Goal: Task Accomplishment & Management: Manage account settings

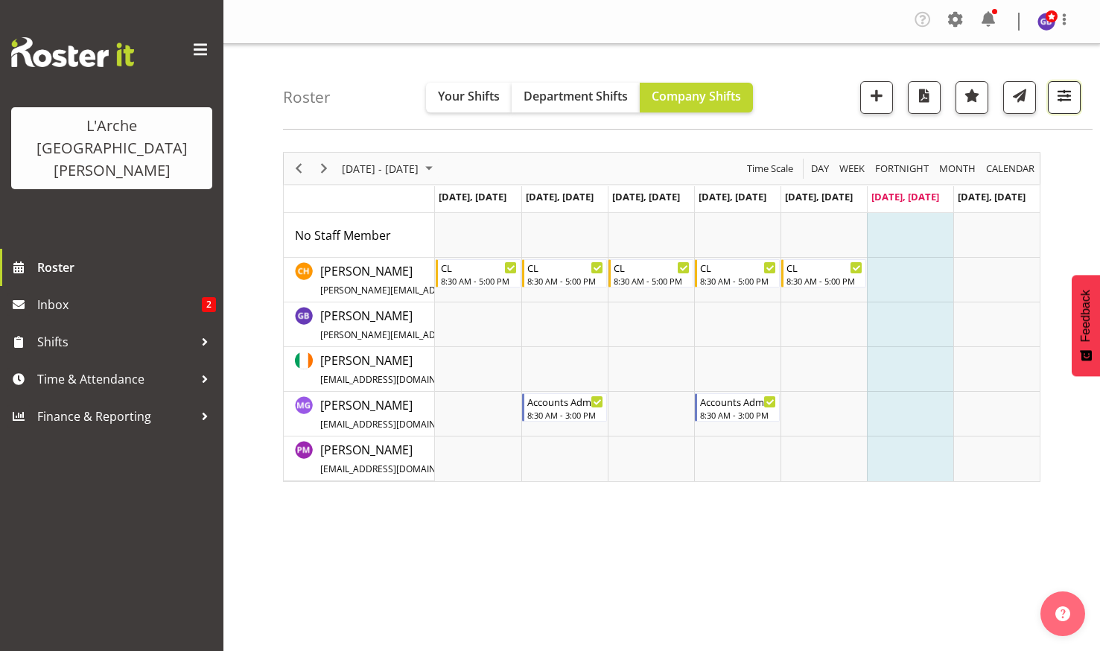
drag, startPoint x: 1062, startPoint y: 89, endPoint x: 1042, endPoint y: 124, distance: 40.8
click at [1062, 89] on span "button" at bounding box center [1064, 95] width 19 height 19
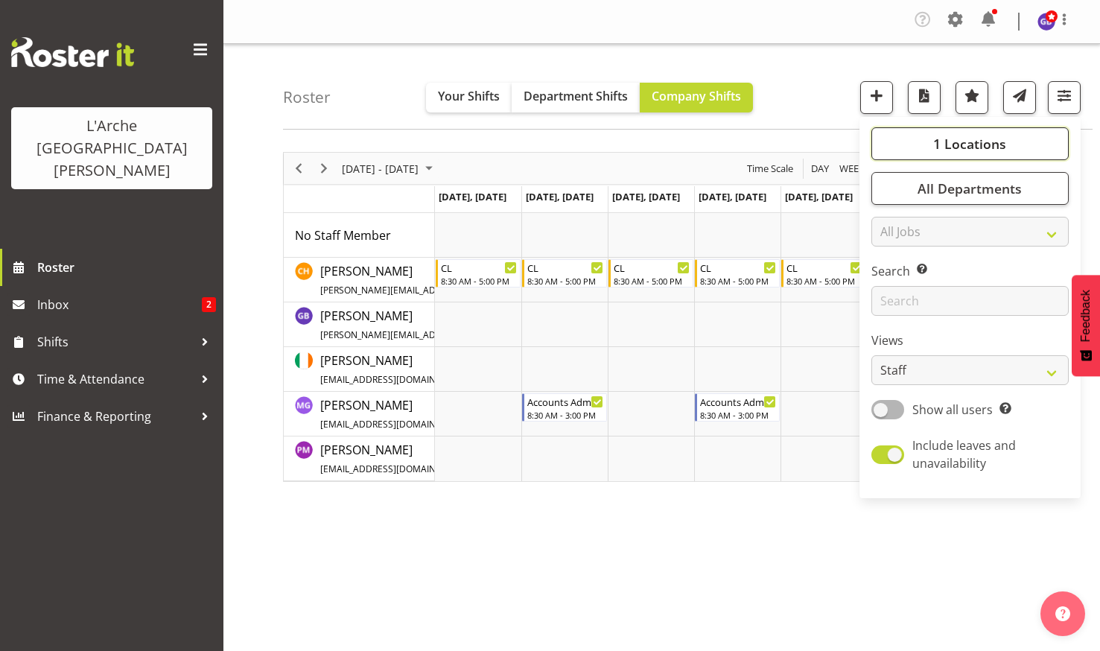
click at [959, 134] on button "1 Locations" at bounding box center [970, 143] width 197 height 33
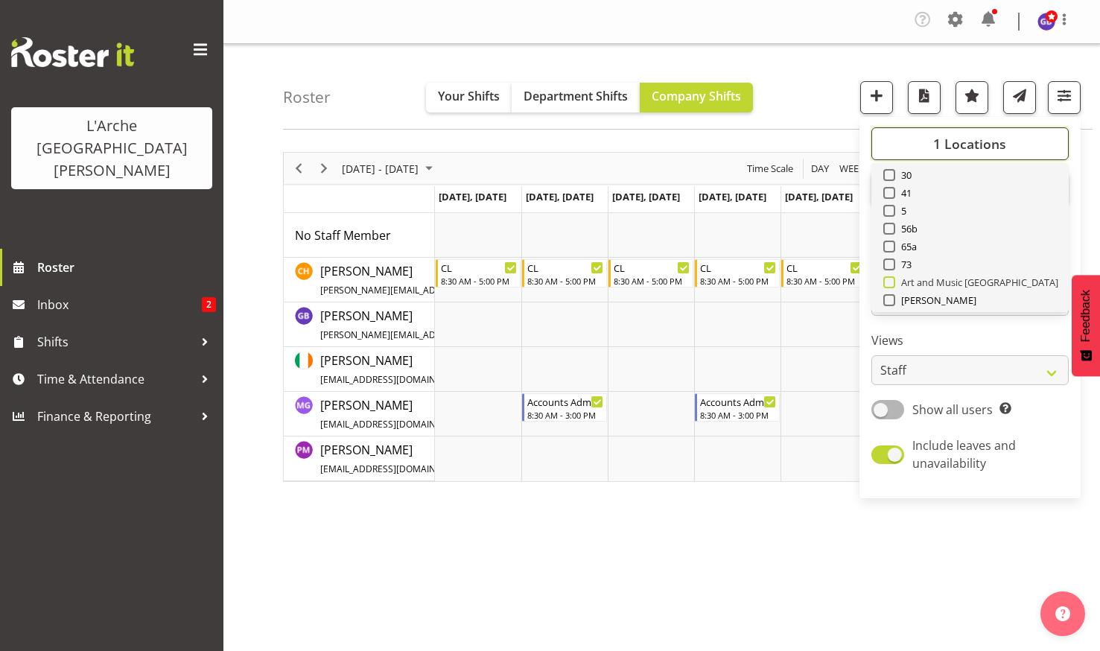
scroll to position [75, 0]
click at [890, 247] on span at bounding box center [890, 250] width 12 height 12
click at [890, 247] on input "73" at bounding box center [889, 250] width 10 height 10
checkbox input "true"
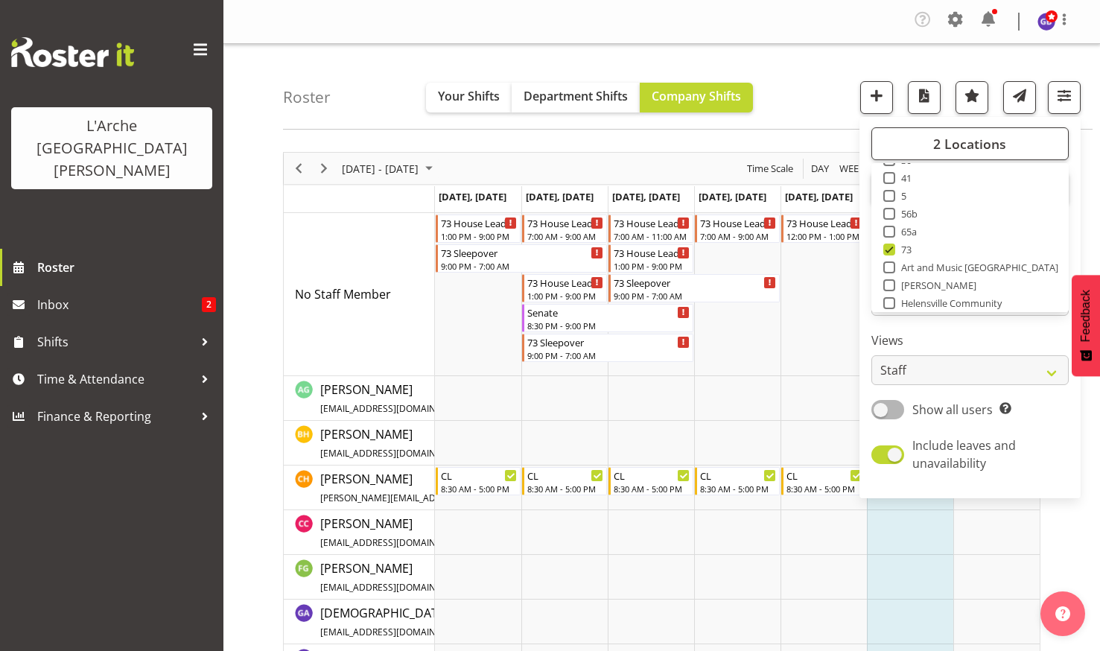
click at [770, 80] on div "Roster Your Shifts Department Shifts Company Shifts 2 Locations Clear 20 30 41 …" at bounding box center [688, 87] width 810 height 86
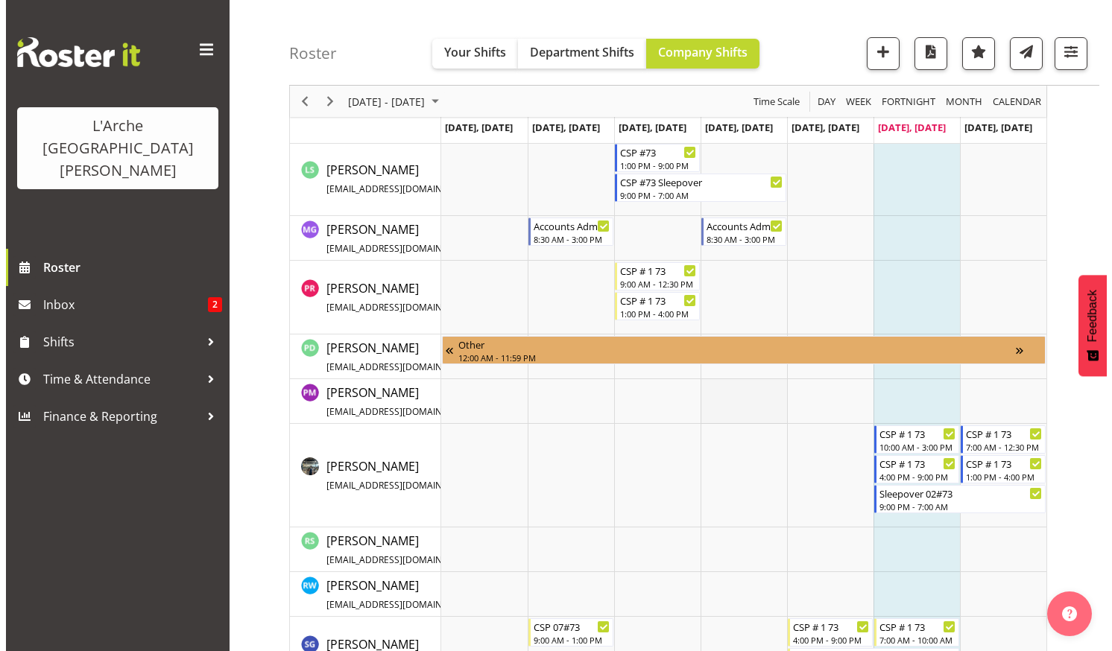
scroll to position [820, 0]
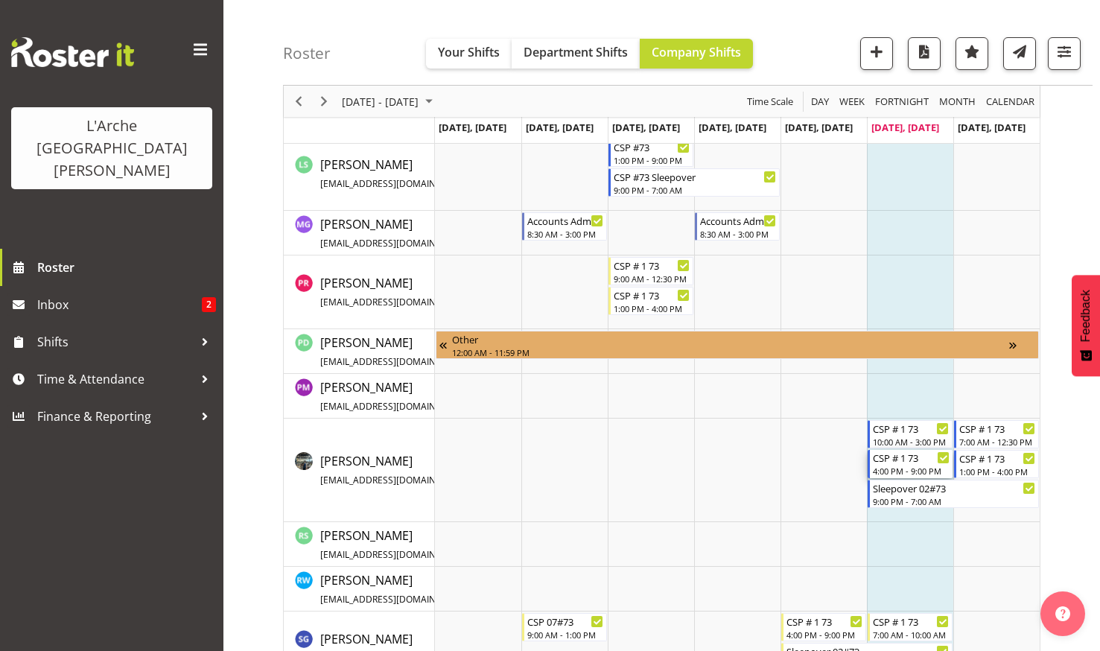
click at [890, 460] on div "CSP # 1 73" at bounding box center [911, 457] width 77 height 15
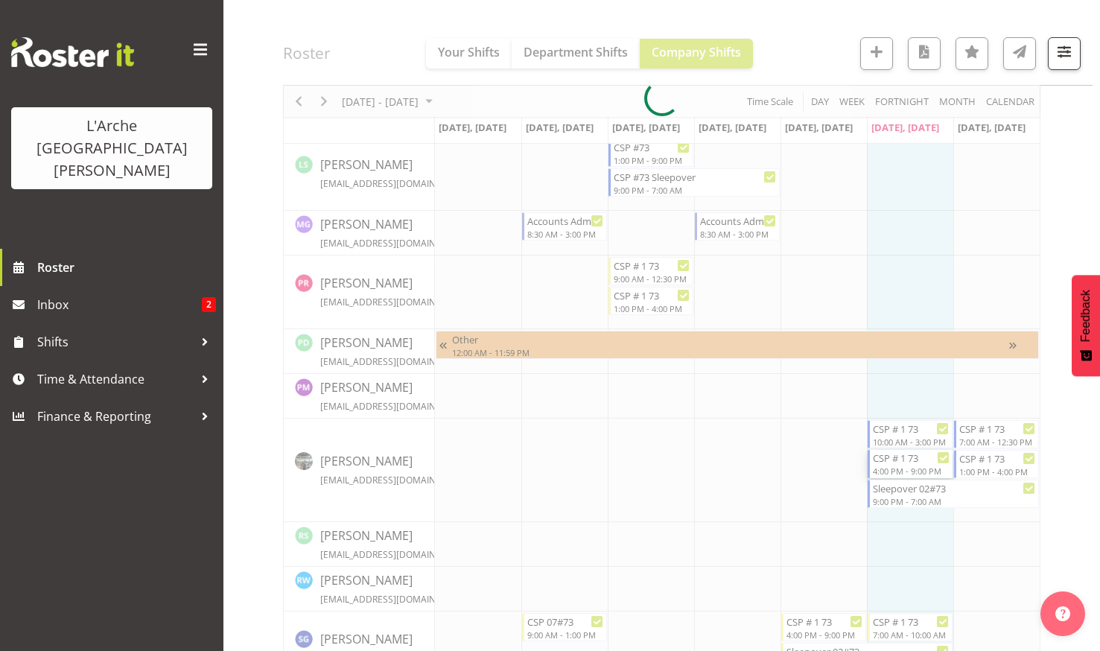
select select "7"
select select "2025"
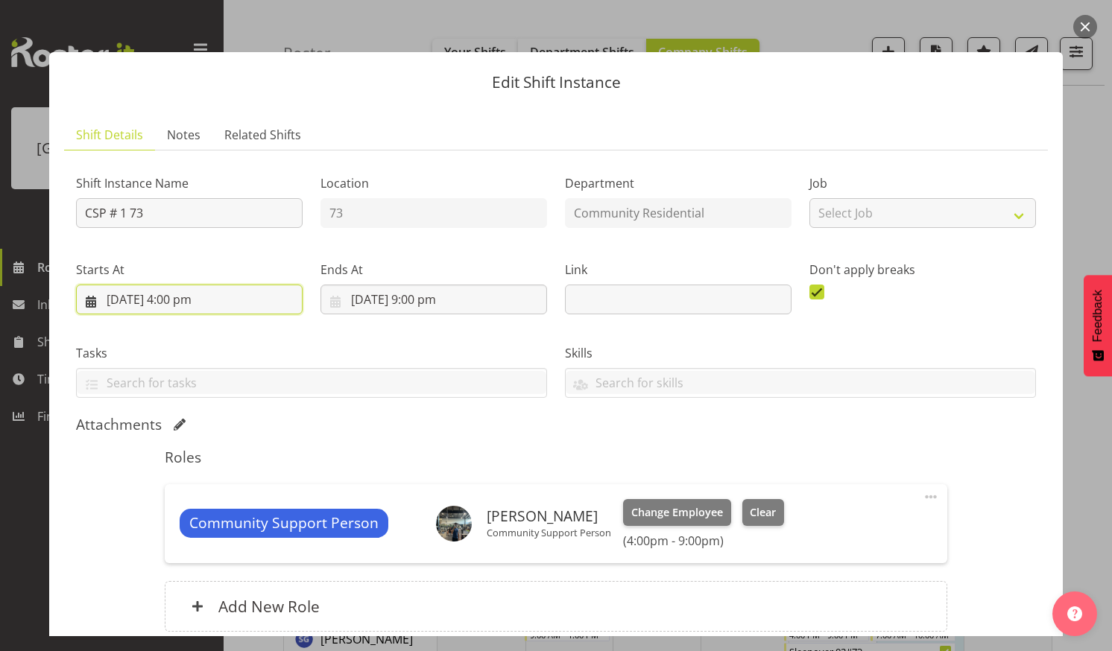
click at [206, 293] on input "[DATE] 4:00 pm" at bounding box center [189, 300] width 226 height 30
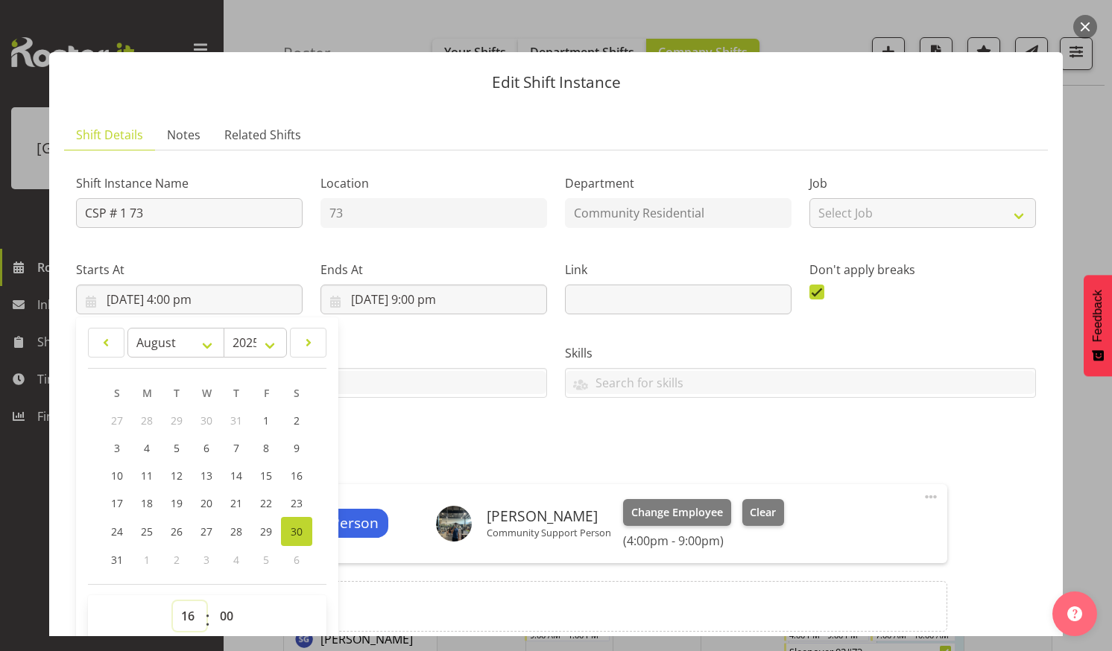
click at [183, 609] on select "00 01 02 03 04 05 06 07 08 09 10 11 12 13 14 15 16 17 18 19 20 21 22 23" at bounding box center [190, 616] width 34 height 30
select select "15"
click at [173, 601] on select "00 01 02 03 04 05 06 07 08 09 10 11 12 13 14 15 16 17 18 19 20 21 22 23" at bounding box center [190, 616] width 34 height 30
type input "[DATE] 3:00 pm"
click at [224, 611] on select "00 01 02 03 04 05 06 07 08 09 10 11 12 13 14 15 16 17 18 19 20 21 22 23 24 25 2…" at bounding box center [229, 616] width 34 height 30
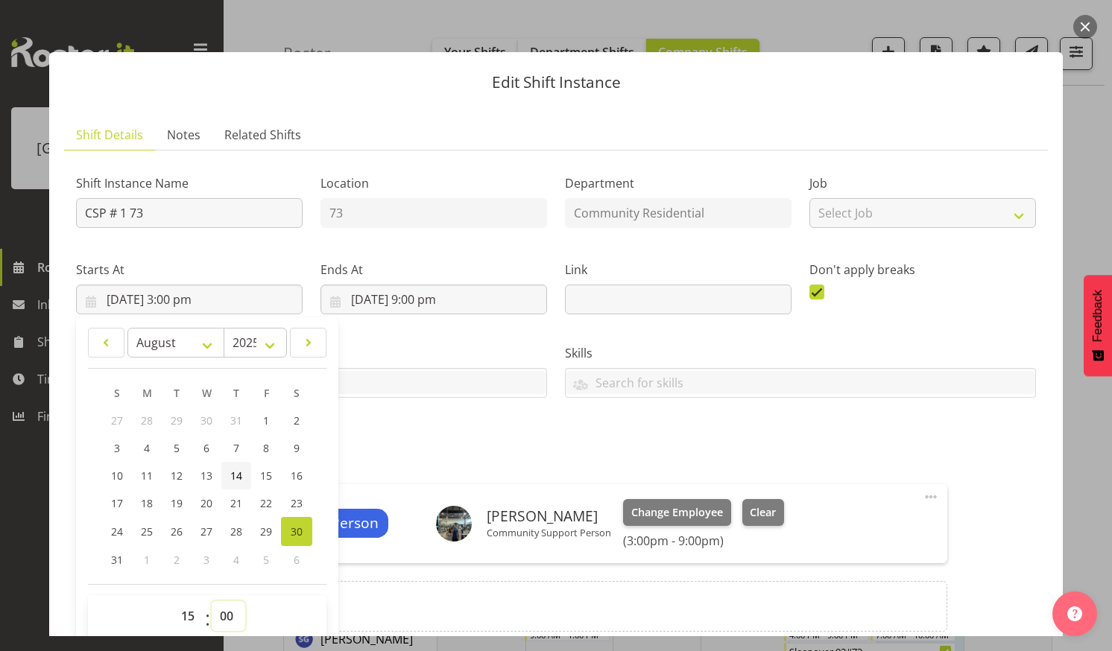
select select "30"
click at [212, 601] on select "00 01 02 03 04 05 06 07 08 09 10 11 12 13 14 15 16 17 18 19 20 21 22 23 24 25 2…" at bounding box center [229, 616] width 34 height 30
type input "[DATE] 3:30 pm"
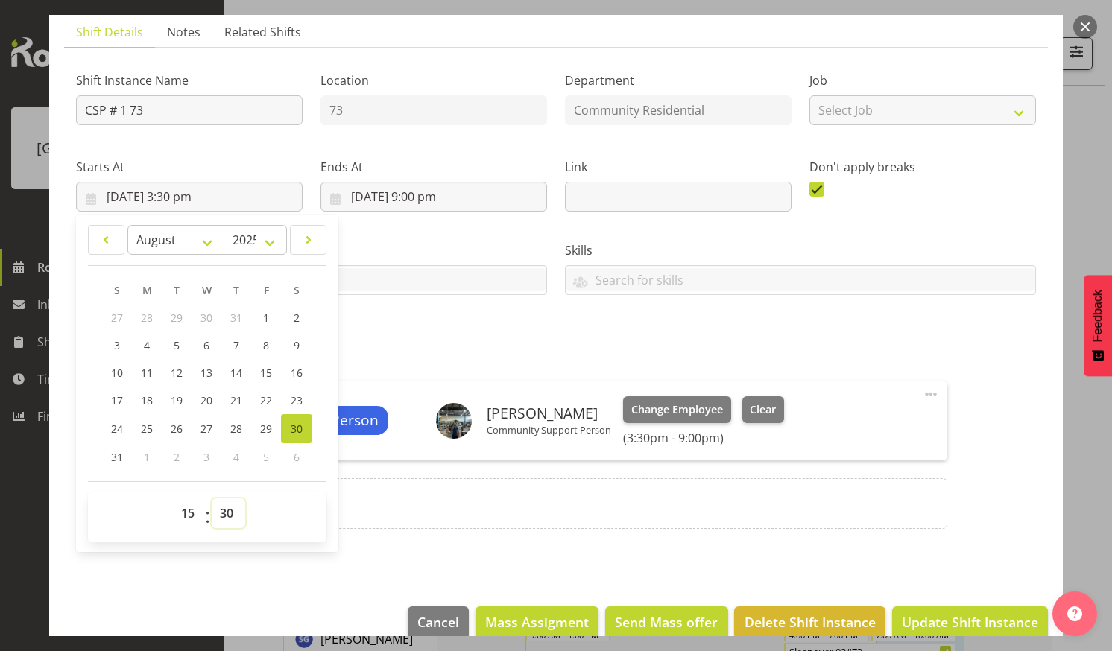
scroll to position [127, 0]
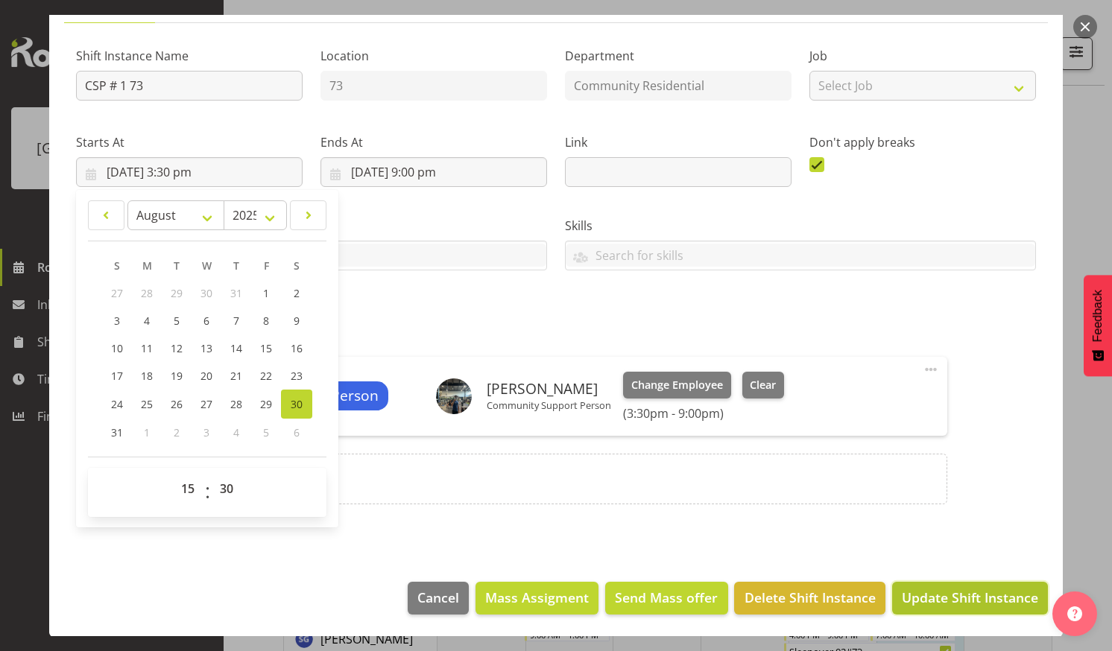
click at [928, 590] on span "Update Shift Instance" at bounding box center [969, 597] width 136 height 19
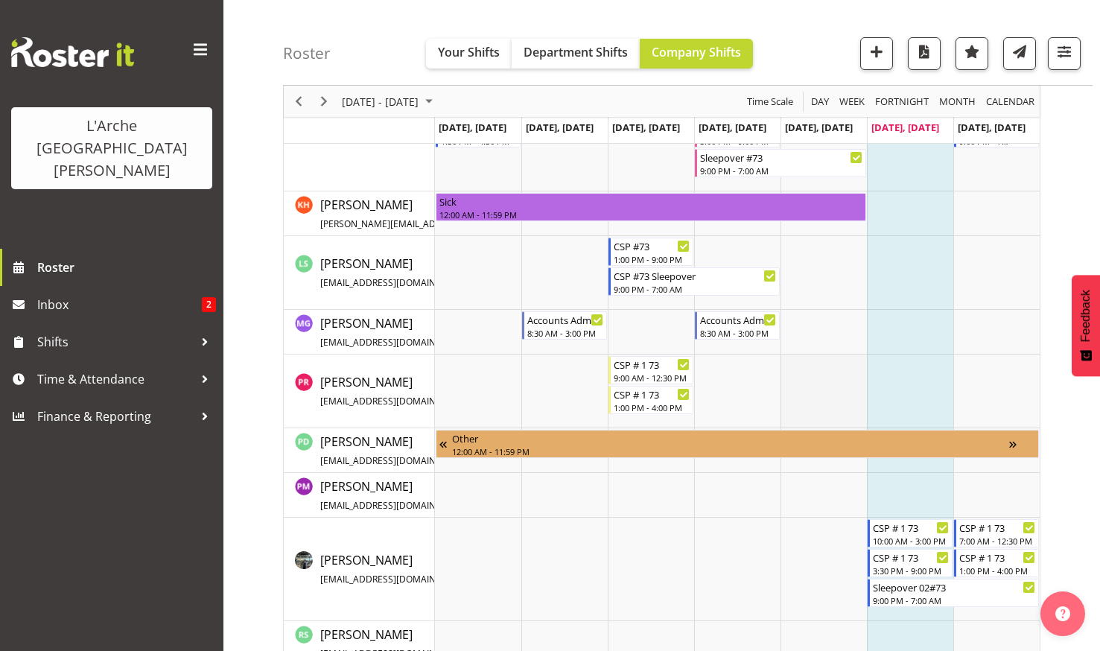
scroll to position [497, 0]
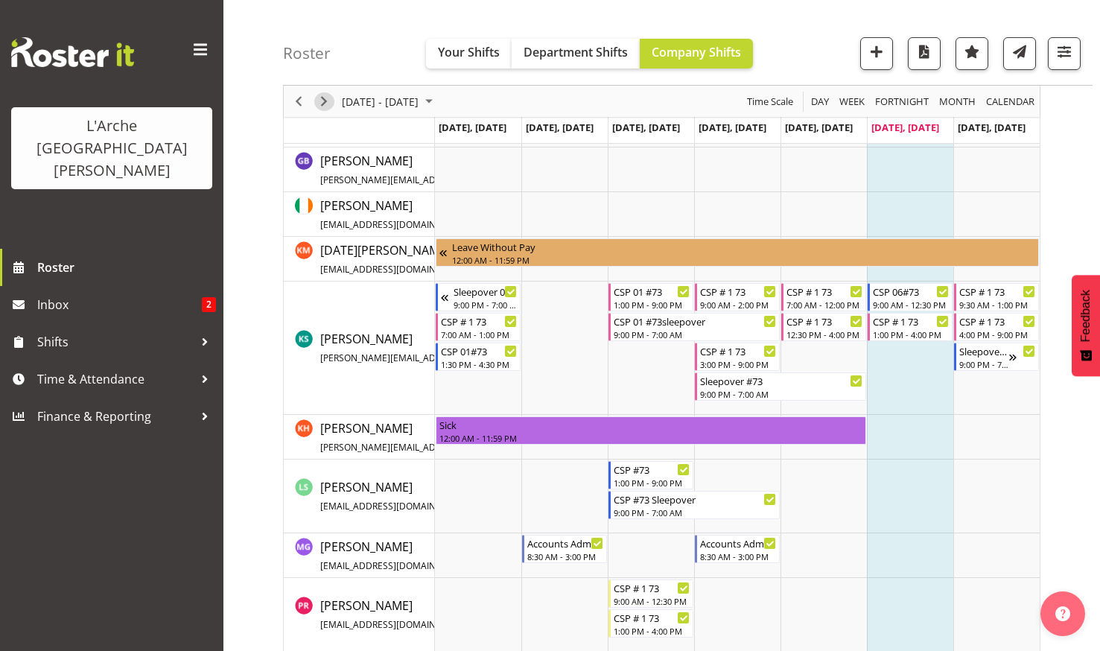
click at [325, 98] on span "Next" at bounding box center [324, 101] width 18 height 19
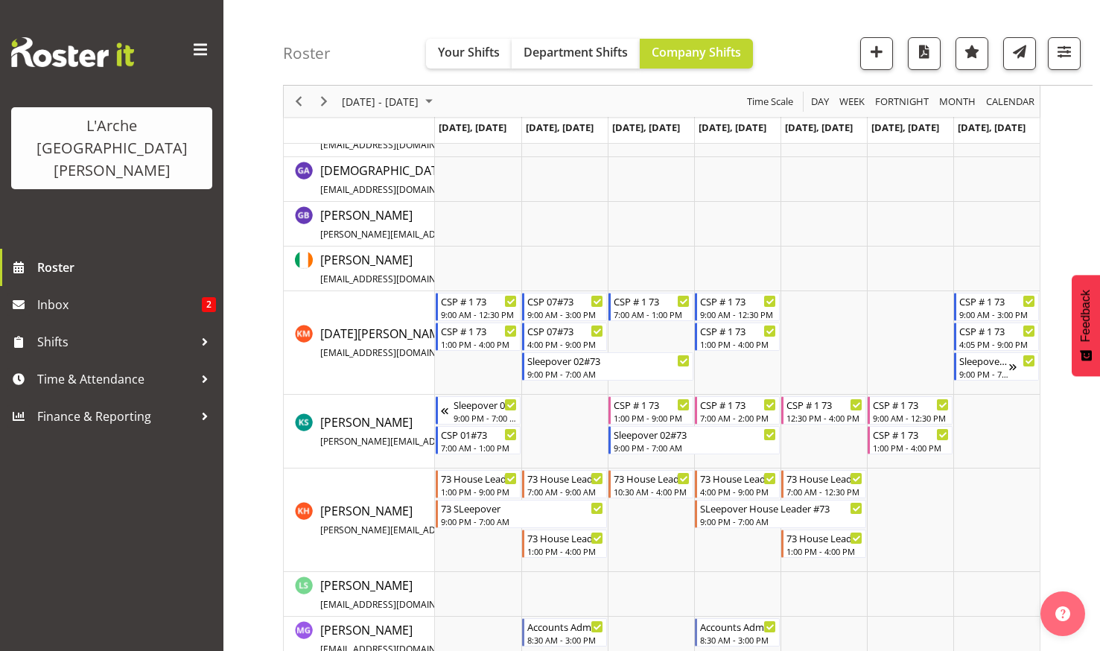
scroll to position [373, 0]
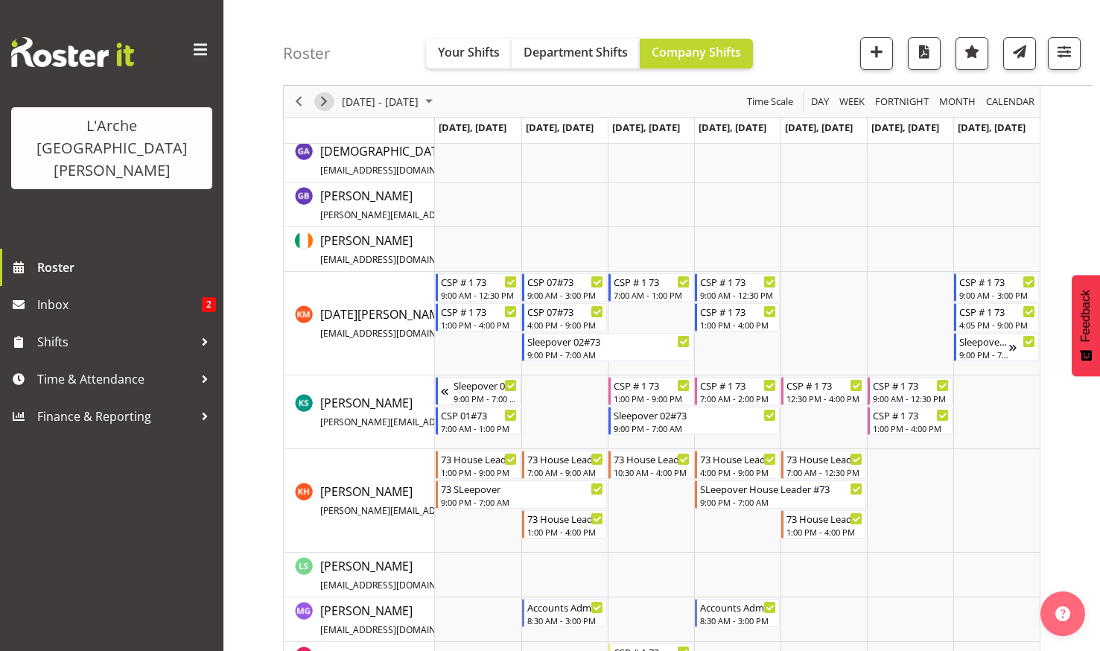
click at [323, 98] on span "Next" at bounding box center [324, 101] width 18 height 19
